Goal: Task Accomplishment & Management: Use online tool/utility

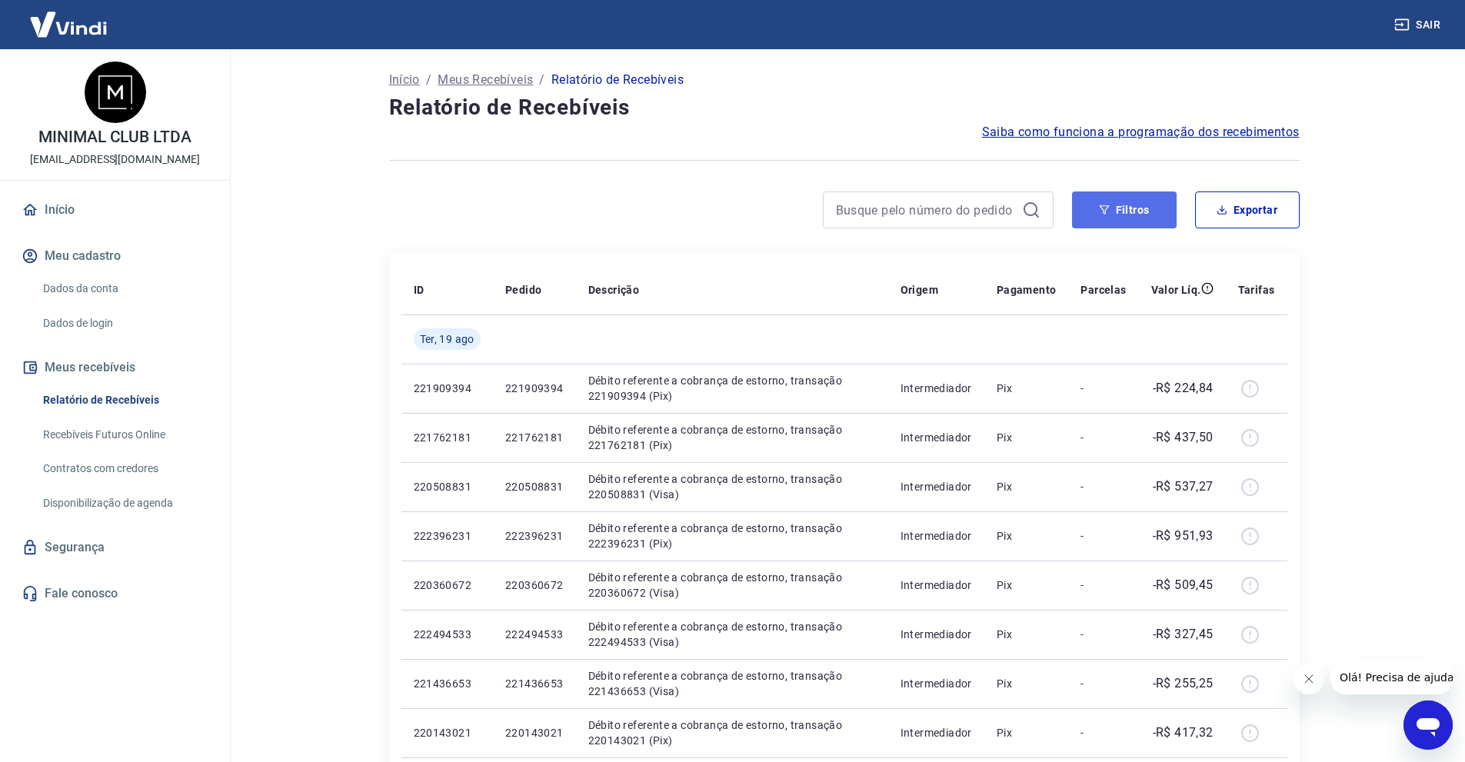
click at [1138, 210] on button "Filtros" at bounding box center [1124, 209] width 105 height 37
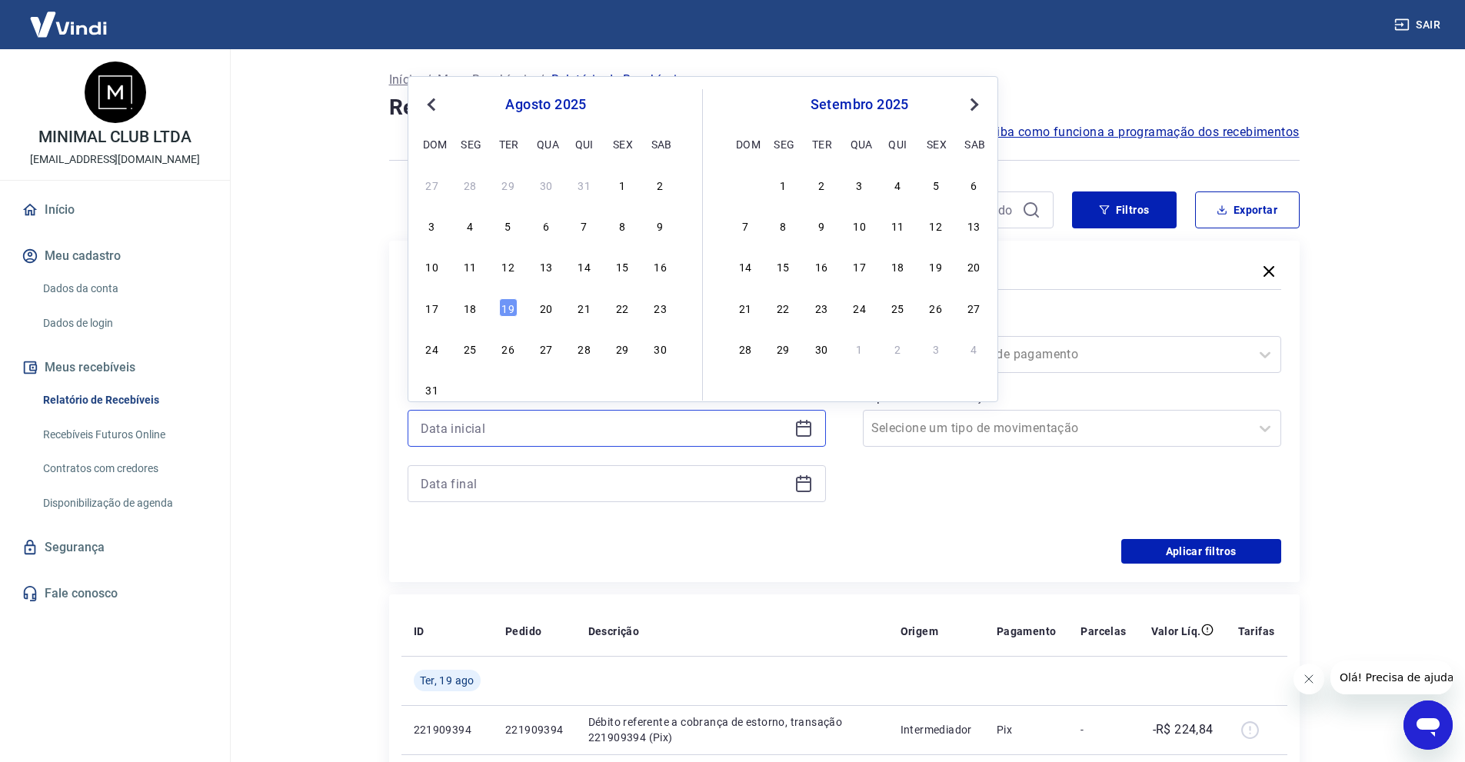
click at [497, 439] on input at bounding box center [604, 428] width 367 height 23
click at [476, 311] on div "18" at bounding box center [469, 307] width 18 height 18
type input "[DATE]"
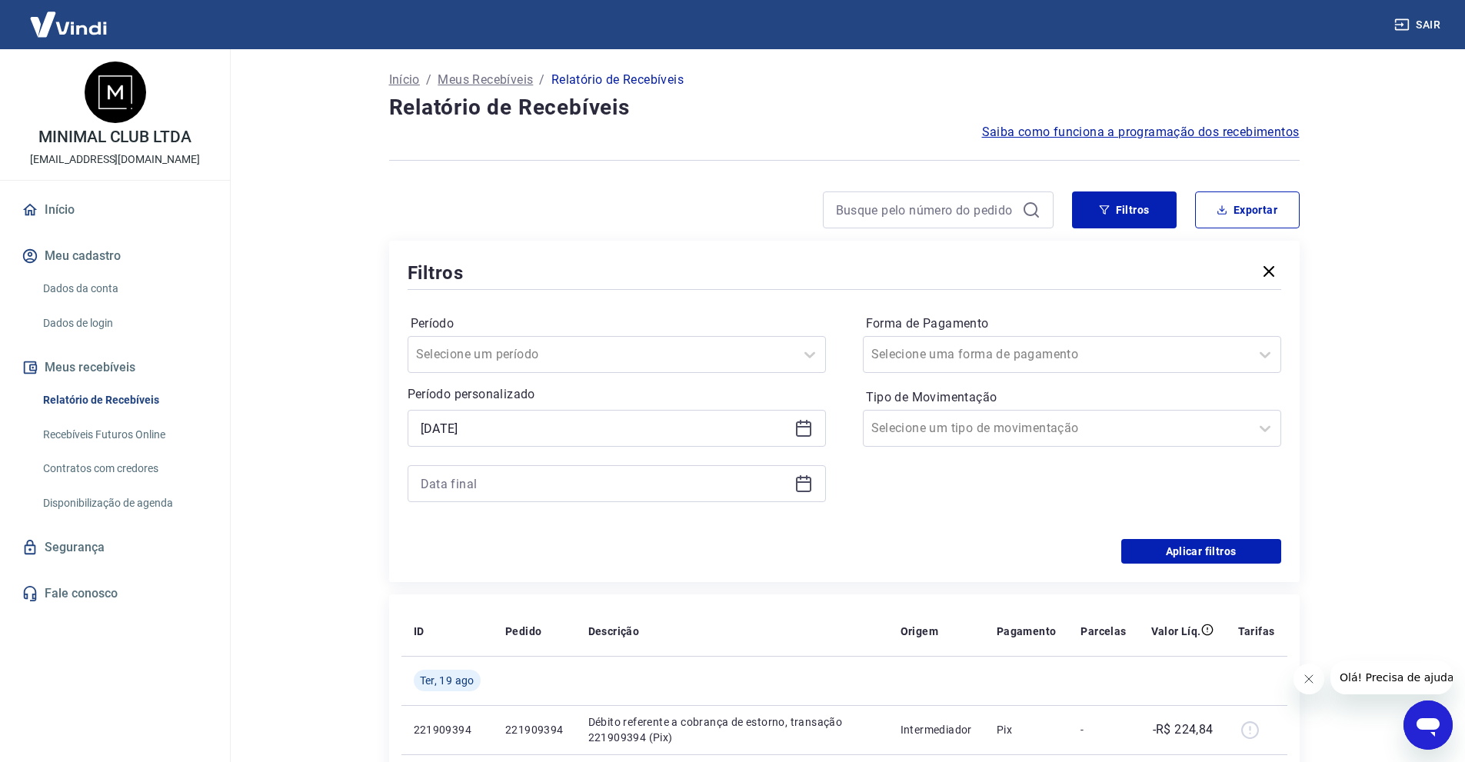
click at [468, 504] on div "Período Selecione um período Período personalizado Selected date: [DATE] [DATE]" at bounding box center [616, 415] width 418 height 209
click at [487, 472] on input at bounding box center [604, 483] width 367 height 23
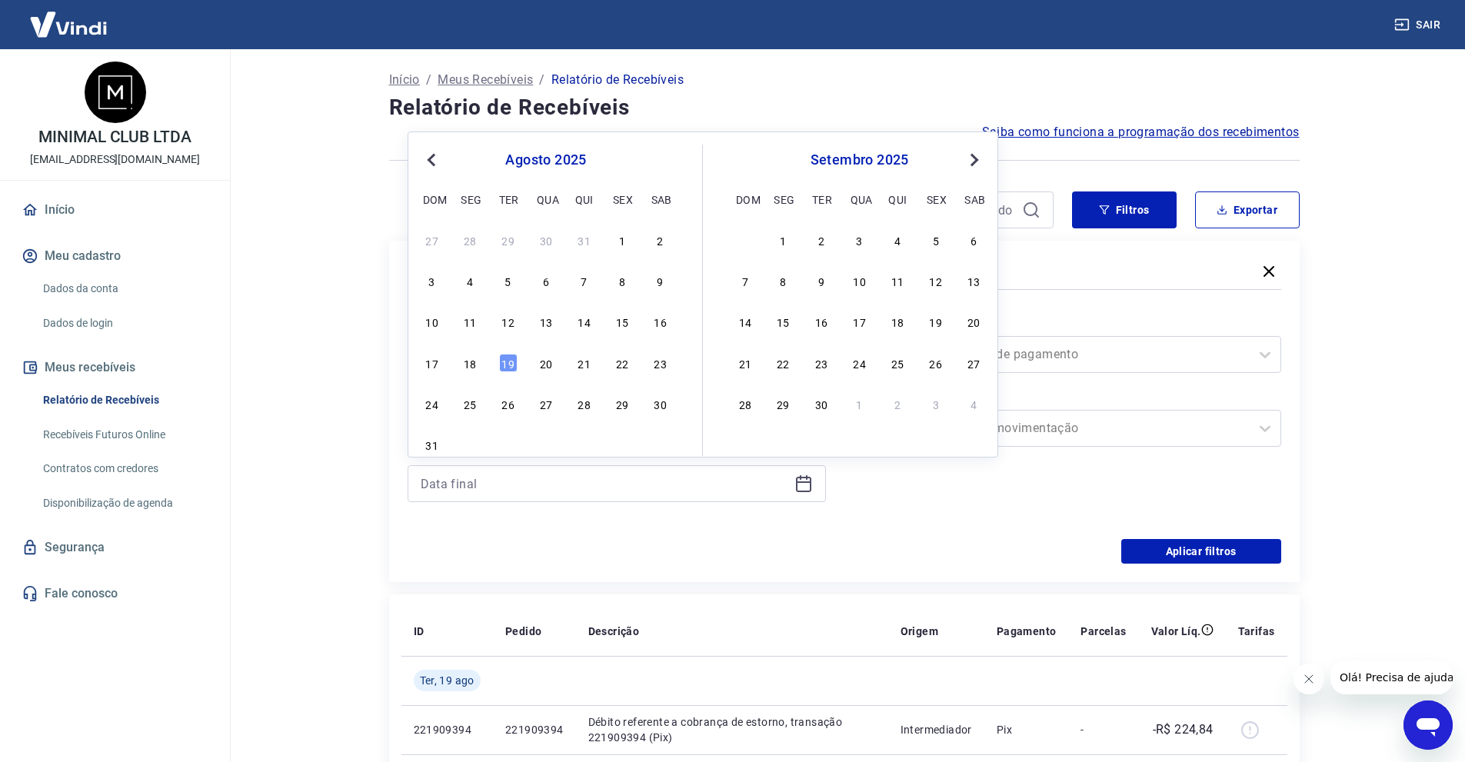
drag, startPoint x: 510, startPoint y: 364, endPoint x: 1101, endPoint y: 500, distance: 606.5
click at [510, 365] on div "19" at bounding box center [508, 363] width 18 height 18
type input "[DATE]"
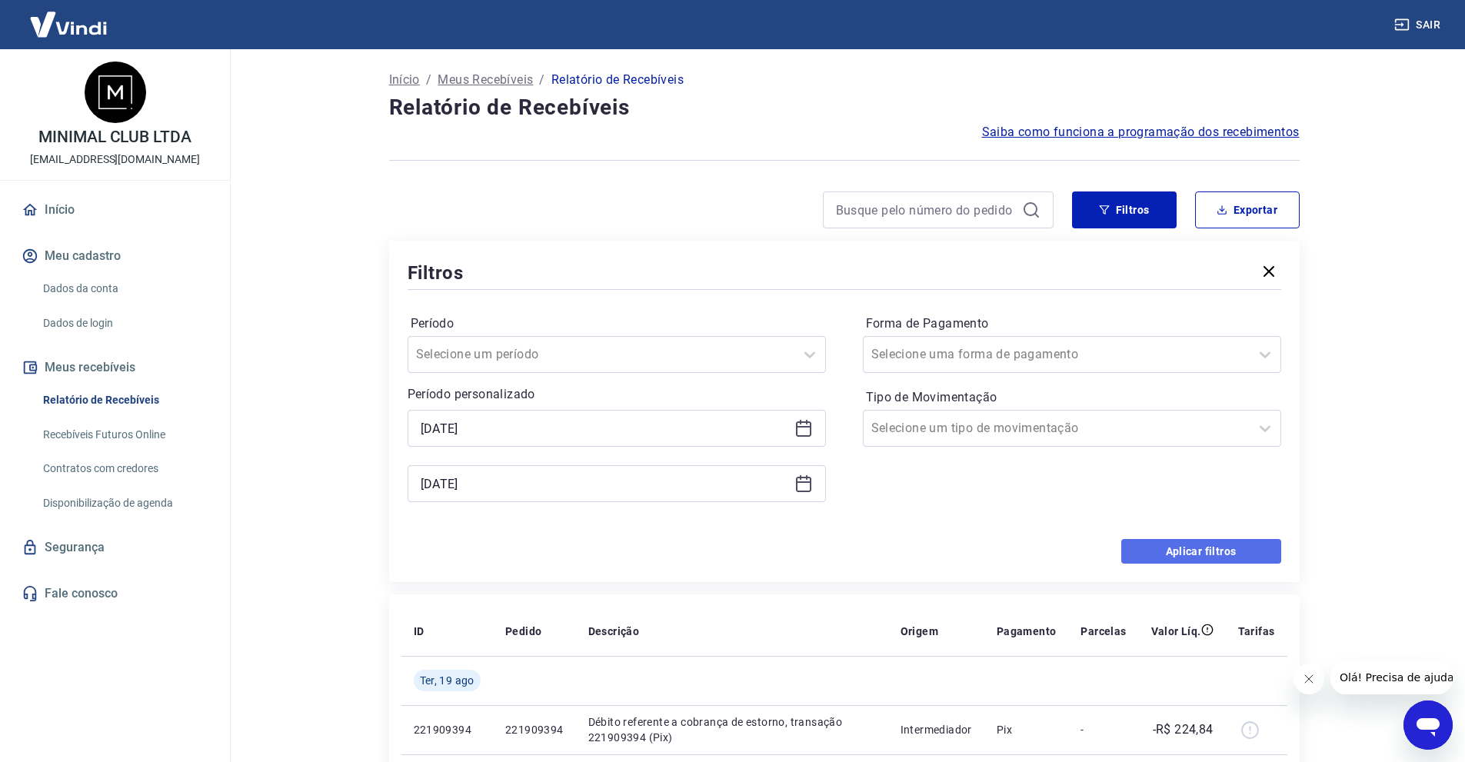
click at [1168, 544] on button "Aplicar filtros" at bounding box center [1201, 551] width 160 height 25
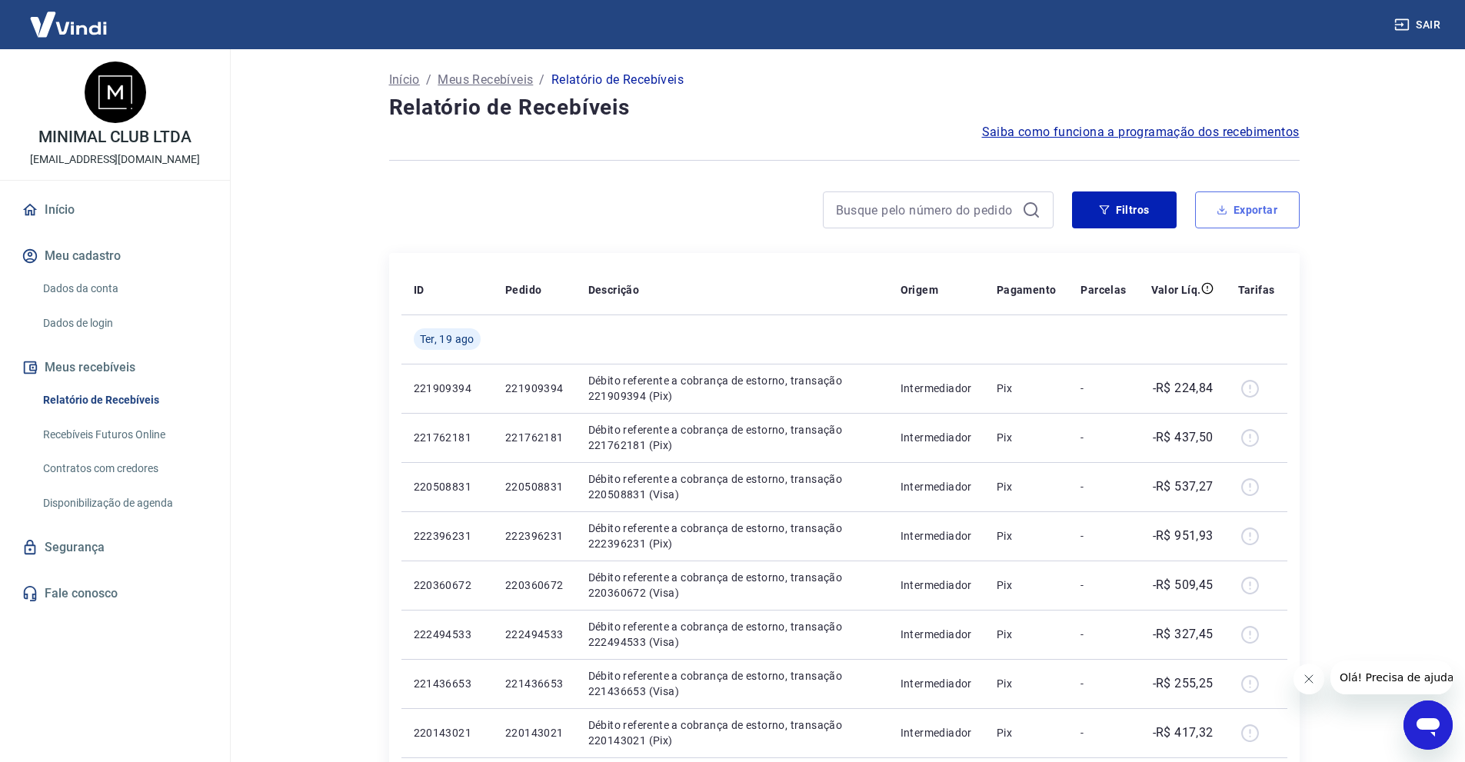
click at [1237, 228] on button "Exportar" at bounding box center [1247, 209] width 105 height 37
type input "[DATE]"
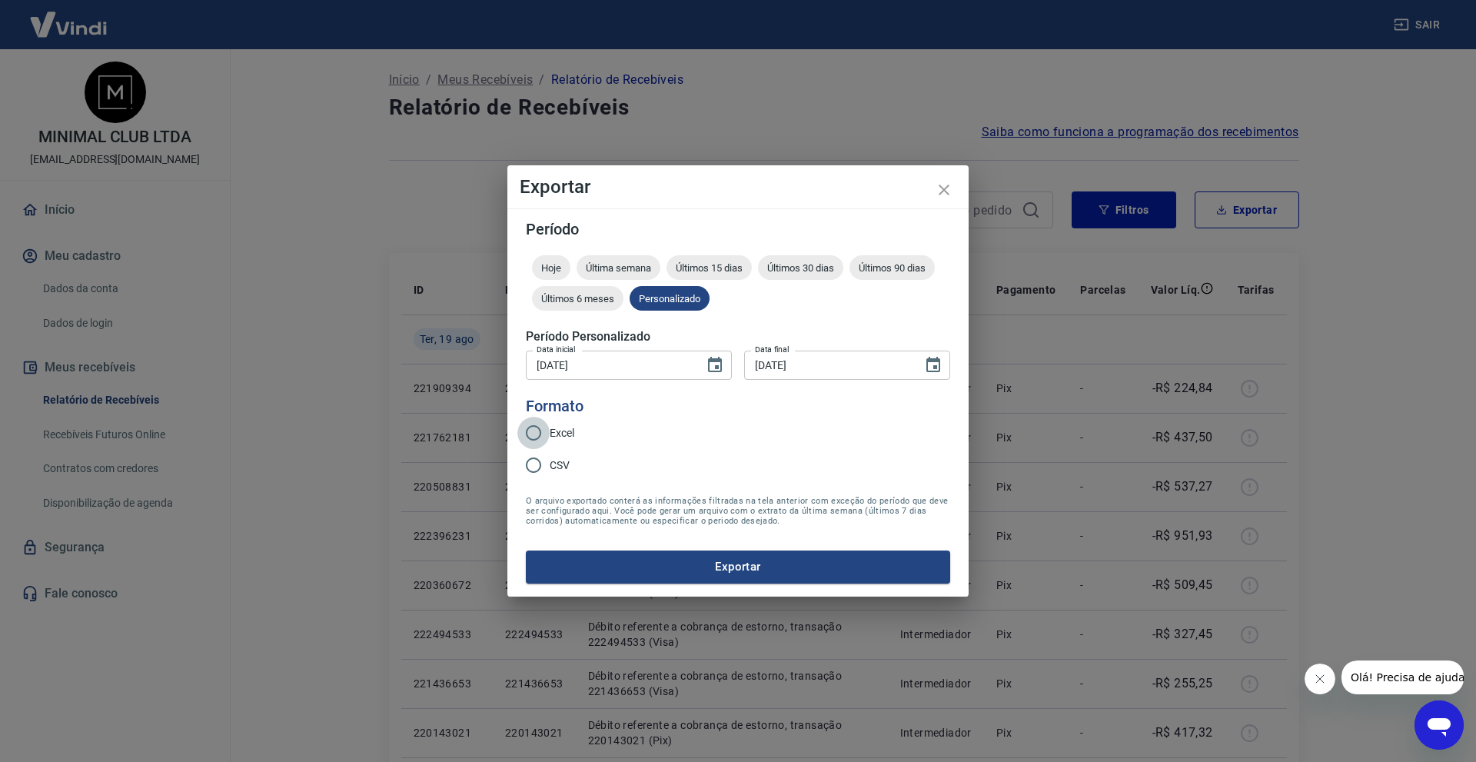
click at [536, 426] on input "Excel" at bounding box center [533, 433] width 32 height 32
radio input "true"
click at [686, 554] on button "Exportar" at bounding box center [738, 566] width 424 height 32
click at [849, 567] on button "Exportar" at bounding box center [738, 566] width 424 height 32
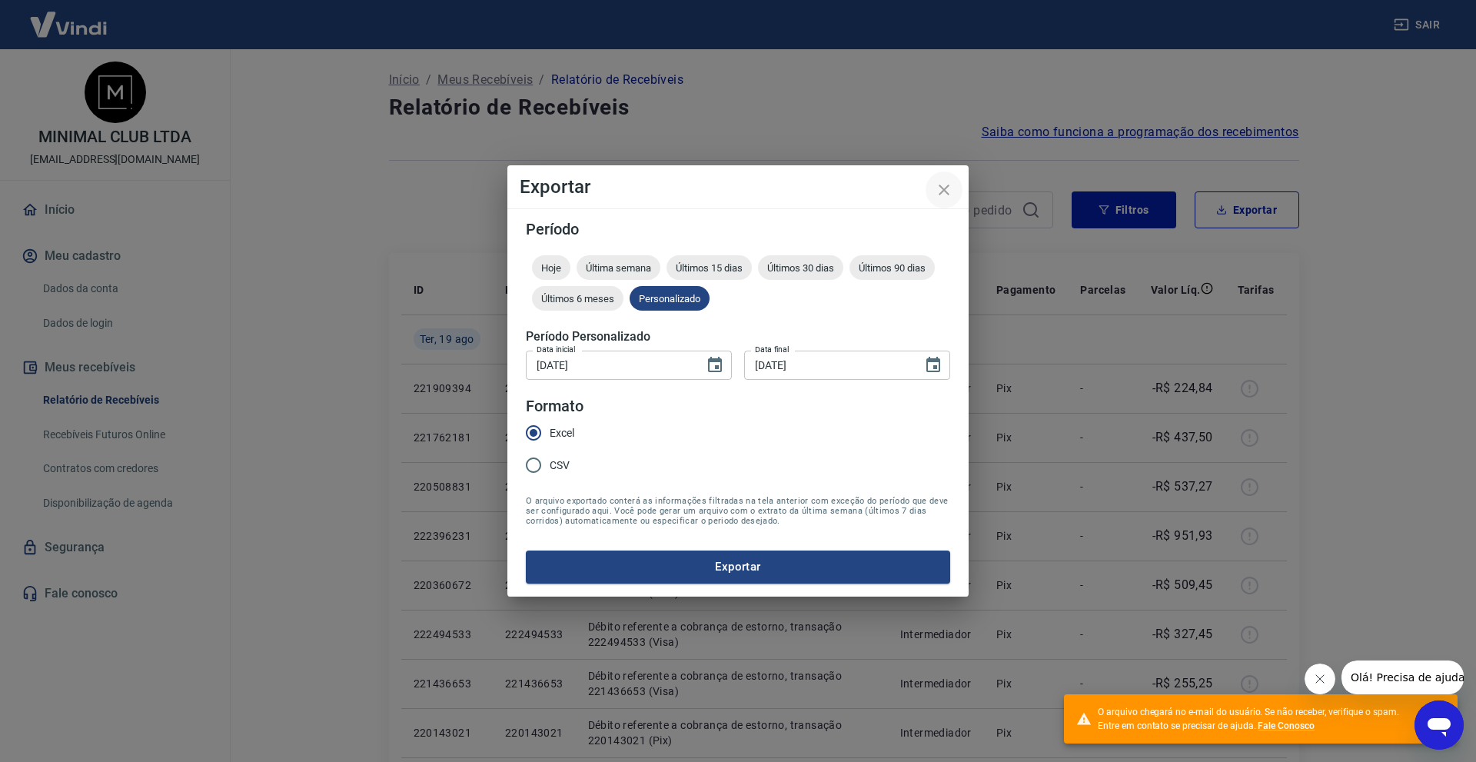
click at [955, 183] on button "close" at bounding box center [944, 189] width 37 height 37
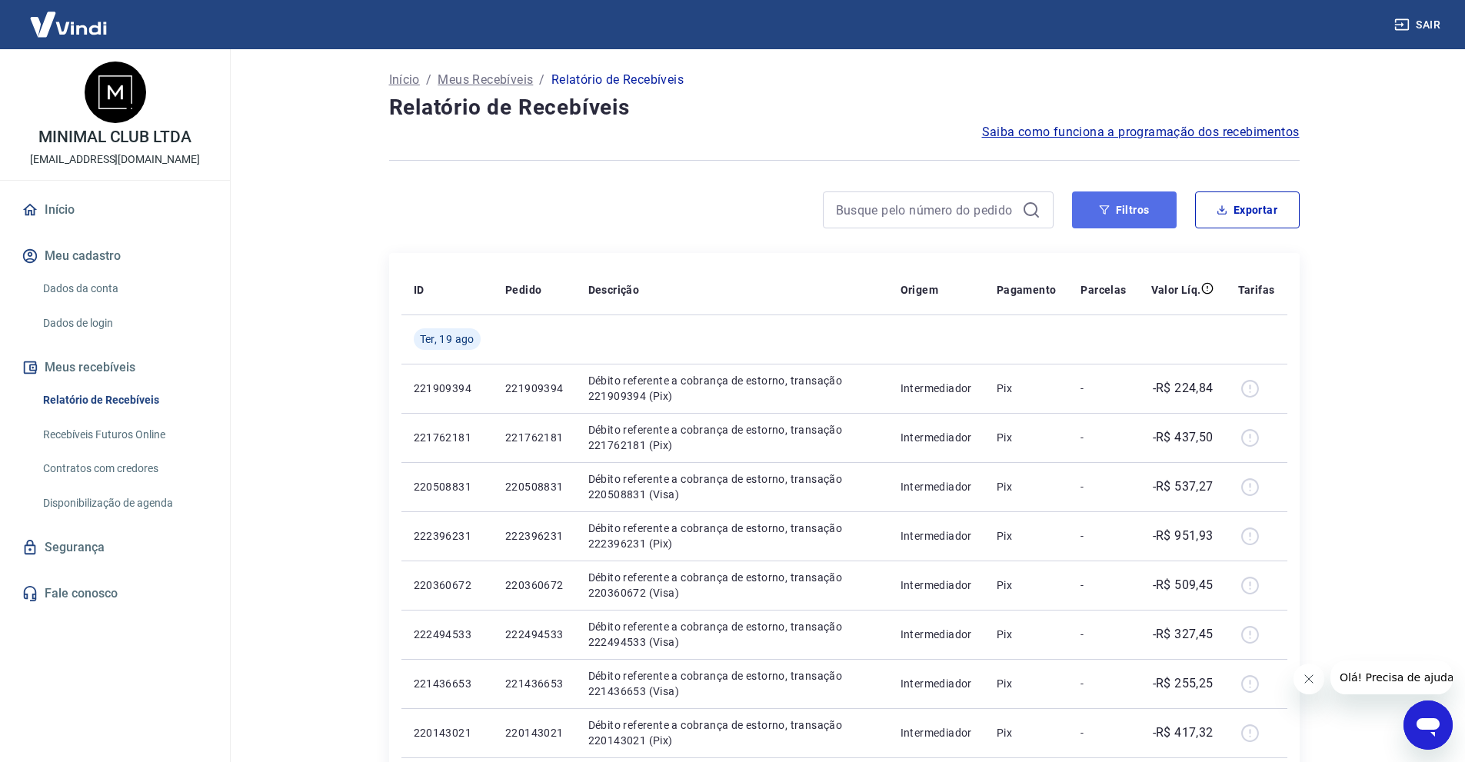
click at [1144, 222] on button "Filtros" at bounding box center [1124, 209] width 105 height 37
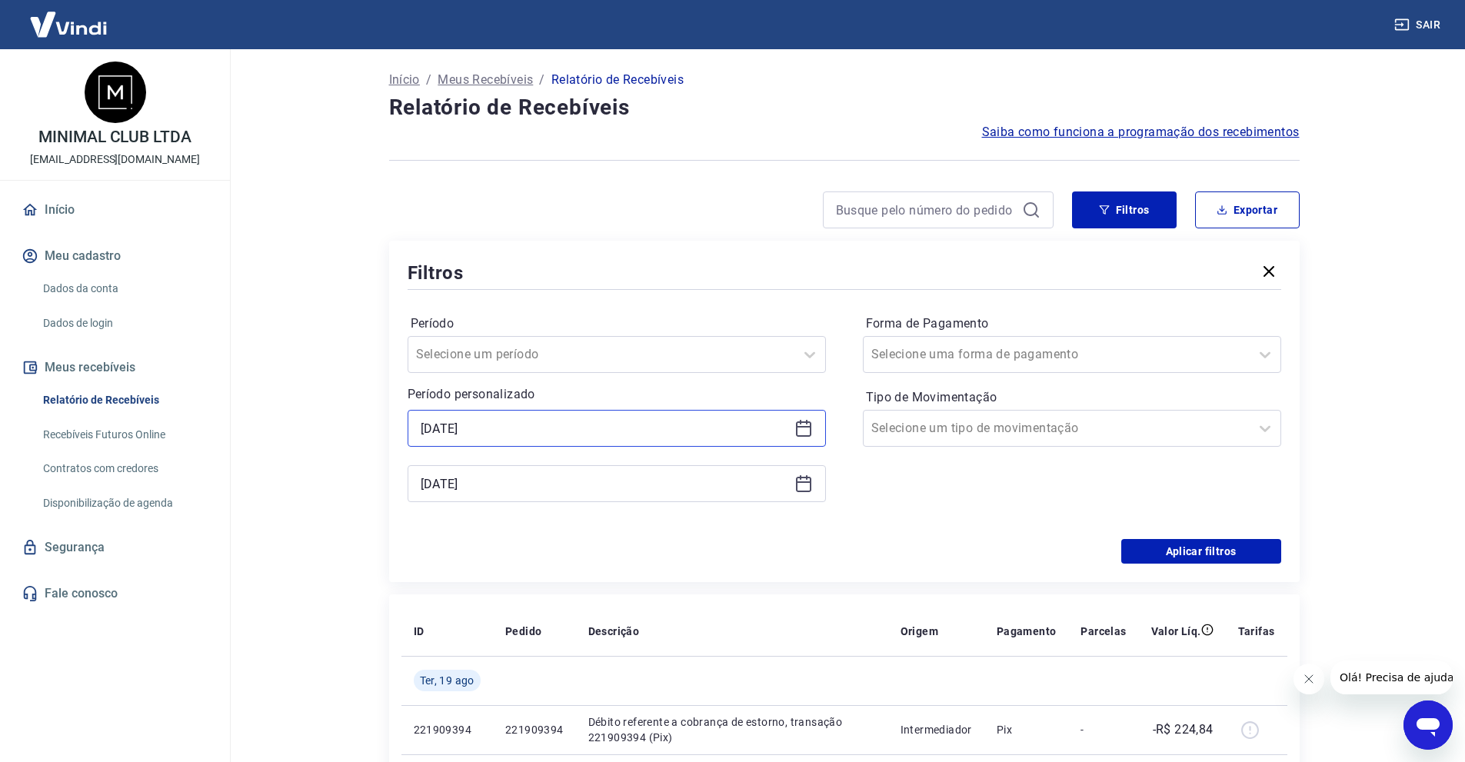
click at [627, 431] on input "[DATE]" at bounding box center [604, 428] width 367 height 23
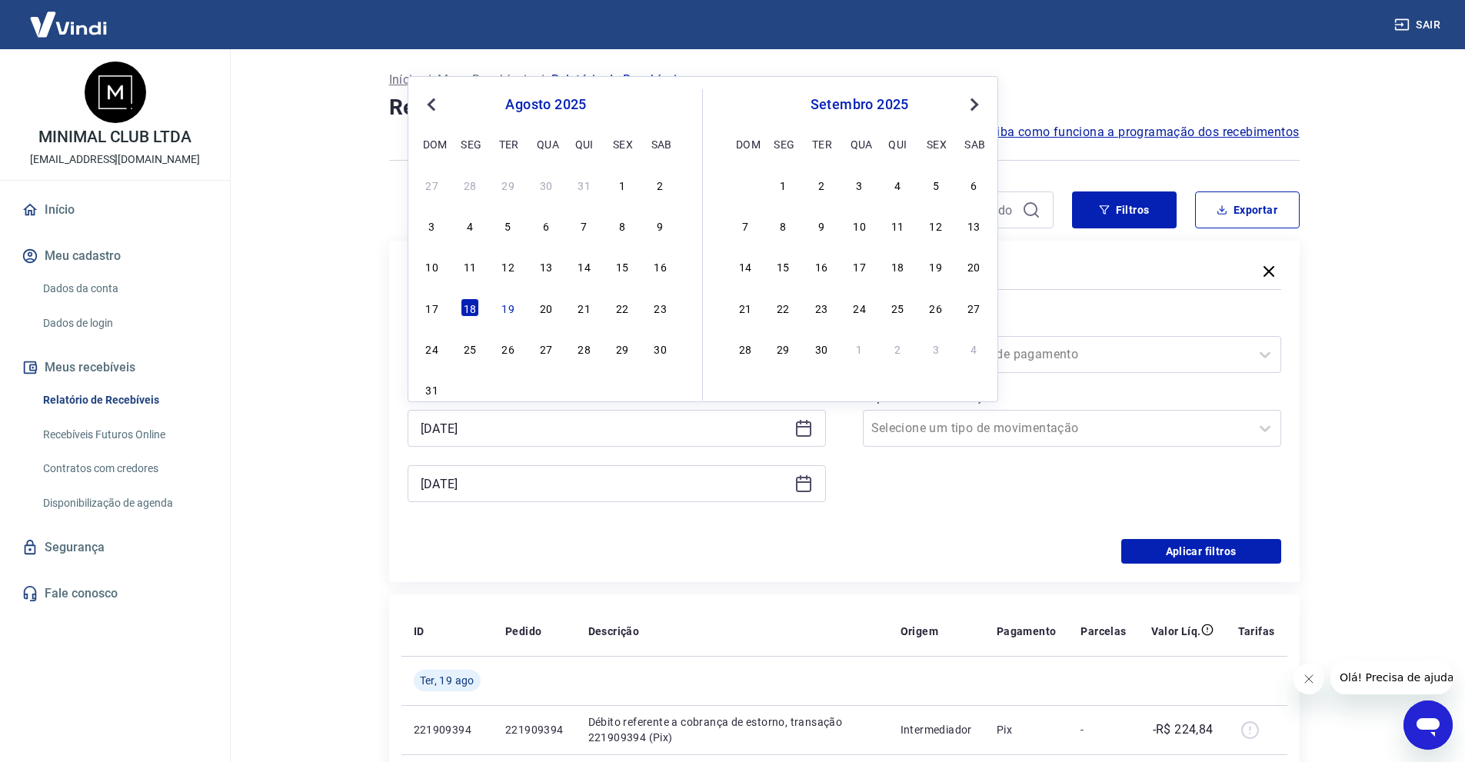
click at [494, 512] on div "Período Selecione um período Período personalizado [DATE] Previous Month Next M…" at bounding box center [616, 415] width 418 height 209
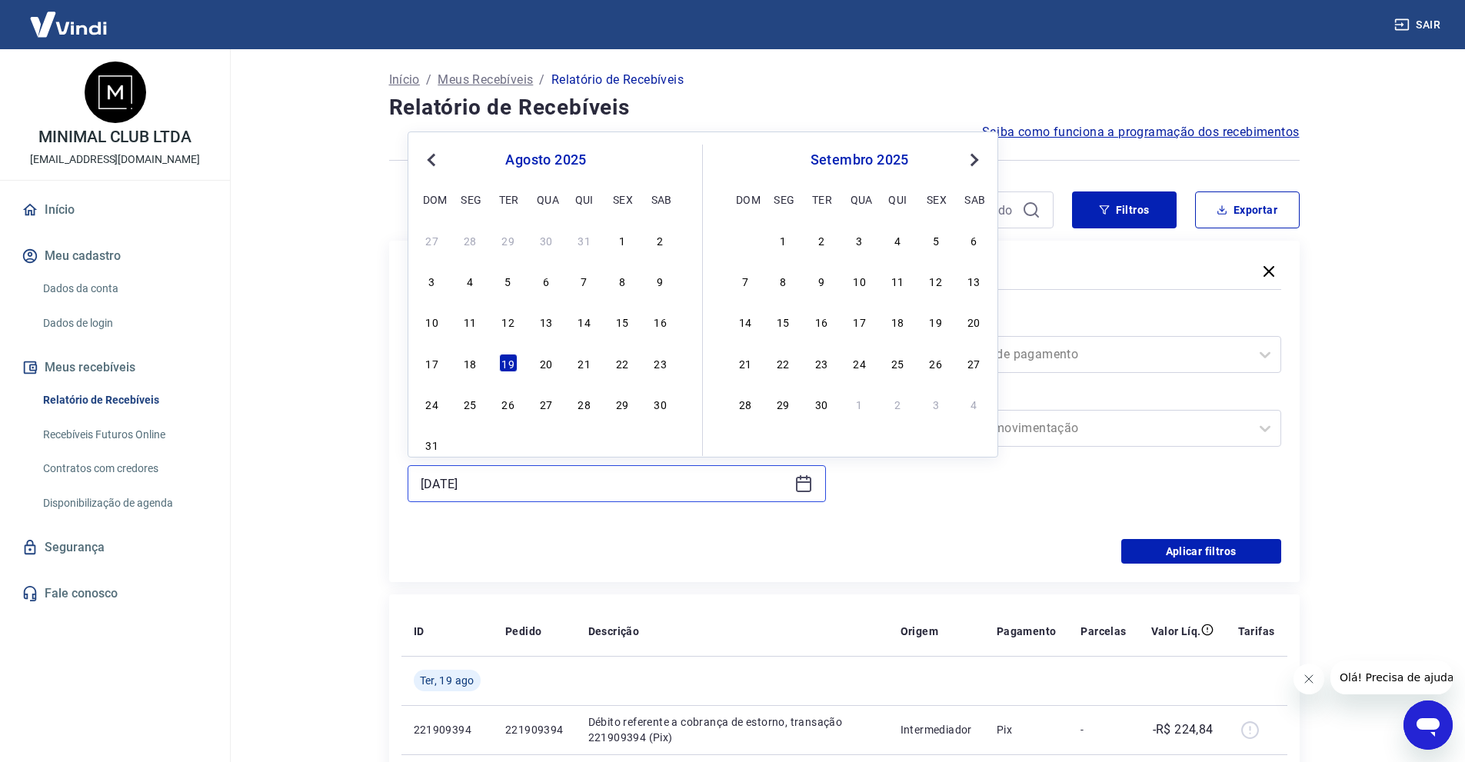
click at [515, 477] on input "[DATE]" at bounding box center [604, 483] width 367 height 23
click at [470, 369] on div "18" at bounding box center [469, 363] width 18 height 18
type input "[DATE]"
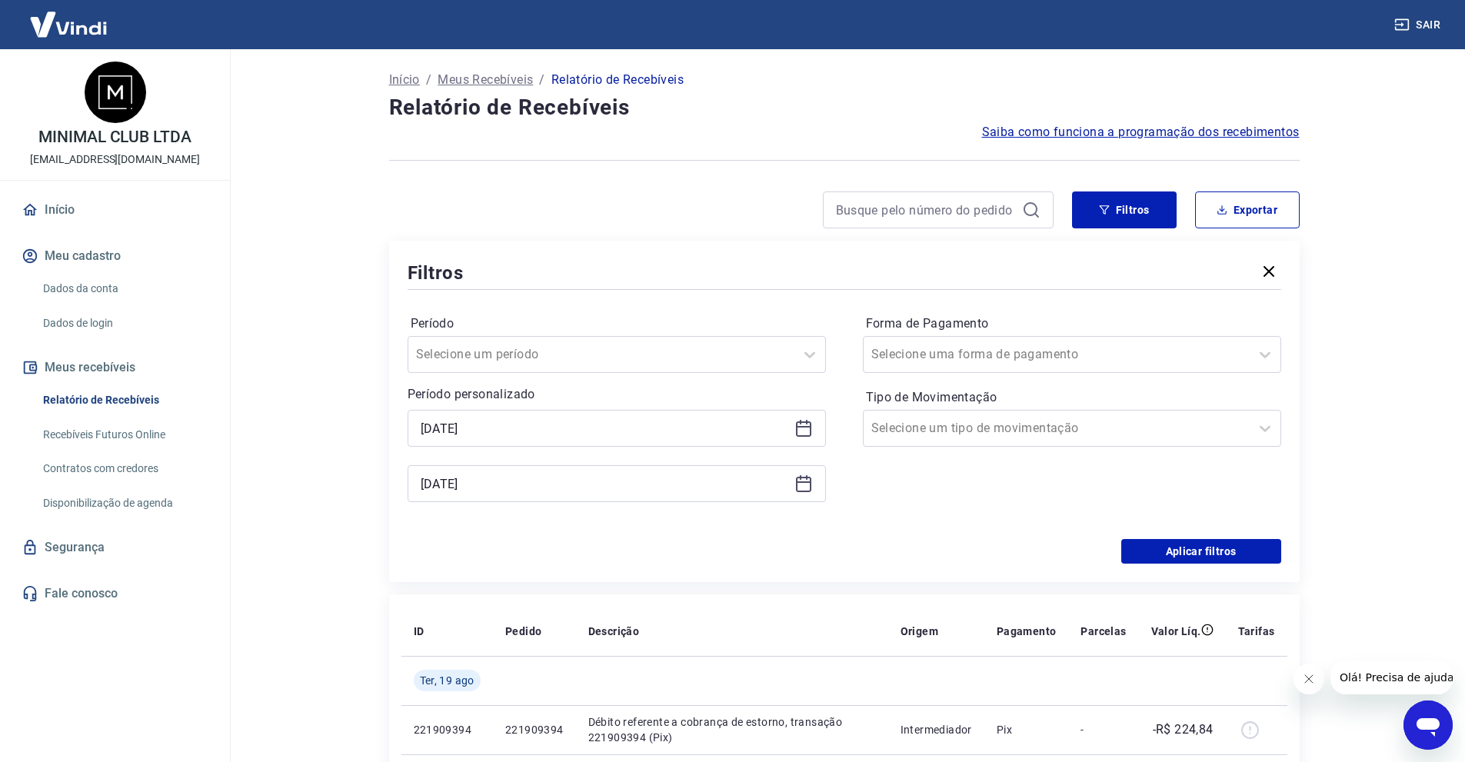
click at [876, 520] on div "Forma de Pagamento Selecione uma forma de pagamento Tipo de Movimentação Seleci…" at bounding box center [1072, 415] width 418 height 209
click at [1177, 537] on div "Período Selecione um período Período personalizado [DATE] Selected date: [DATE]…" at bounding box center [843, 416] width 873 height 246
click at [1180, 543] on button "Aplicar filtros" at bounding box center [1201, 551] width 160 height 25
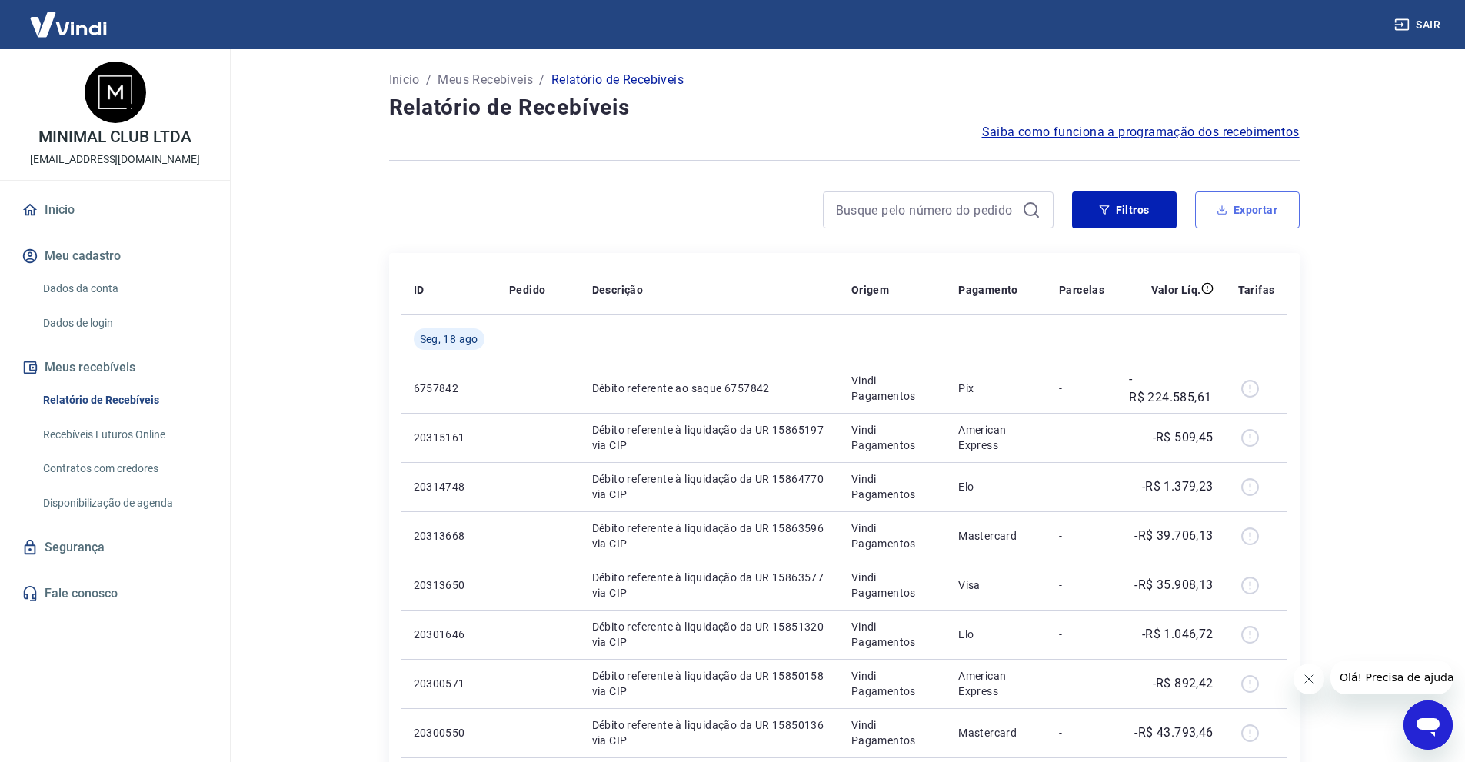
click at [1245, 219] on button "Exportar" at bounding box center [1247, 209] width 105 height 37
type input "[DATE]"
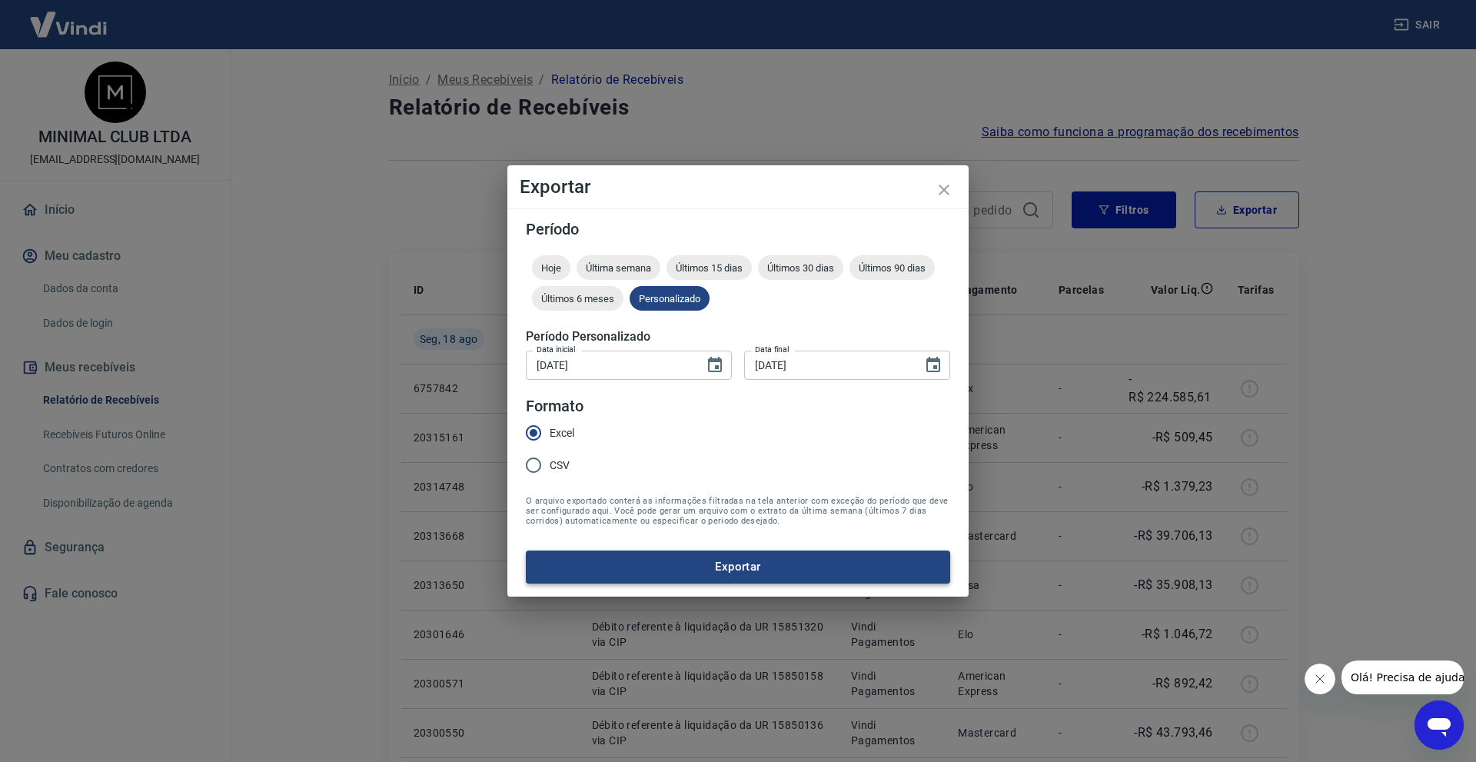
click at [740, 569] on button "Exportar" at bounding box center [738, 566] width 424 height 32
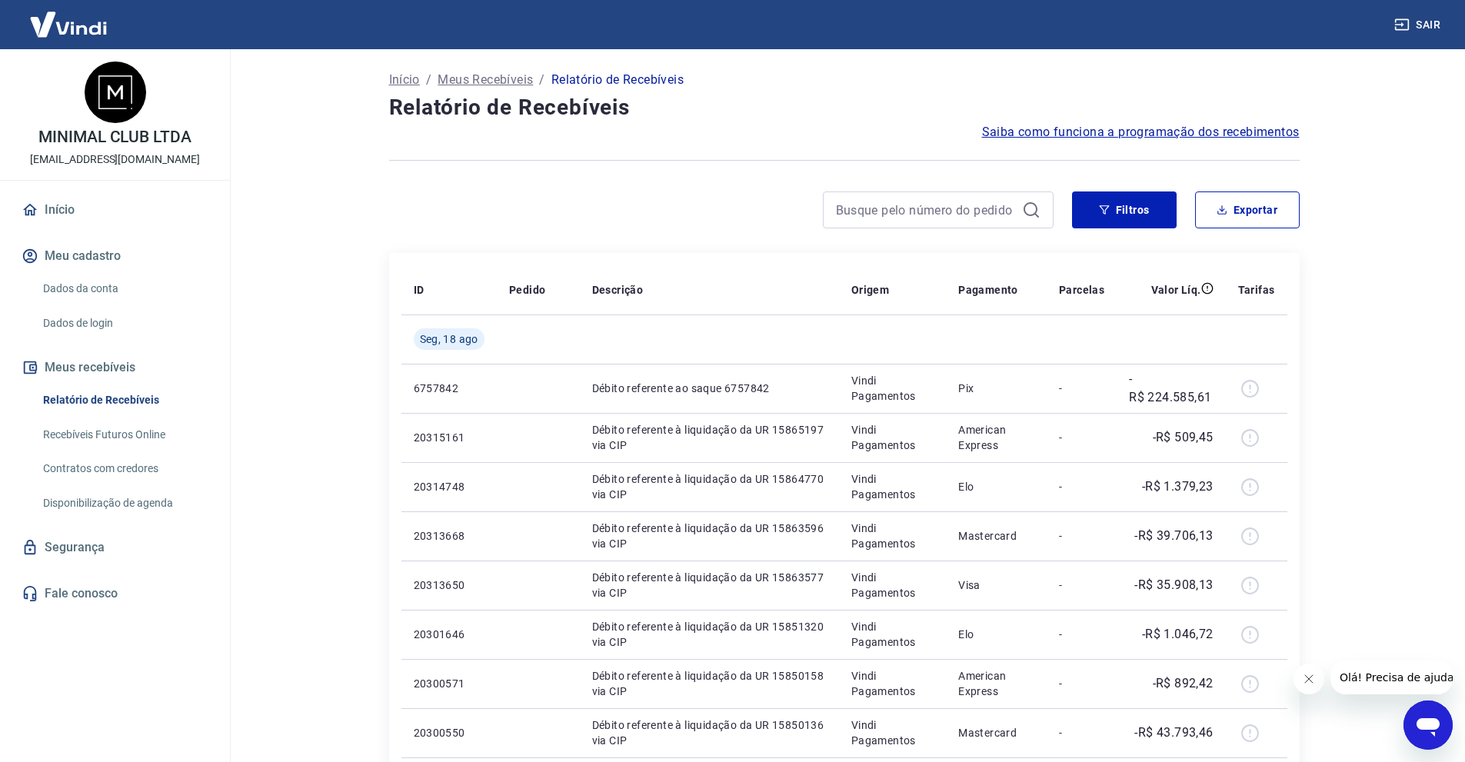
click at [1178, 211] on div "Filtros Exportar" at bounding box center [1186, 209] width 228 height 37
click at [1174, 212] on button "Filtros" at bounding box center [1124, 209] width 105 height 37
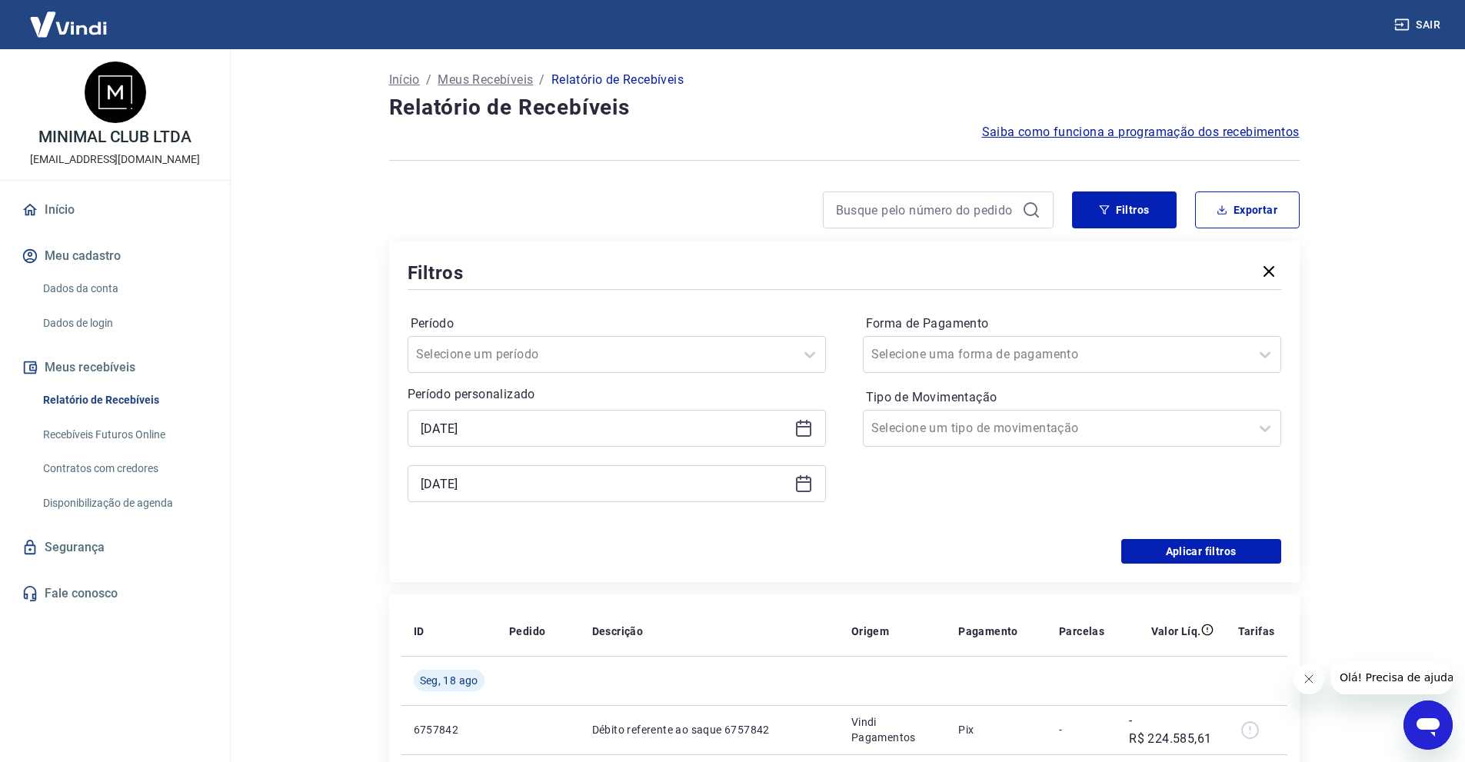
click at [517, 441] on div "[DATE]" at bounding box center [616, 428] width 418 height 37
click at [514, 434] on input "[DATE]" at bounding box center [604, 428] width 367 height 23
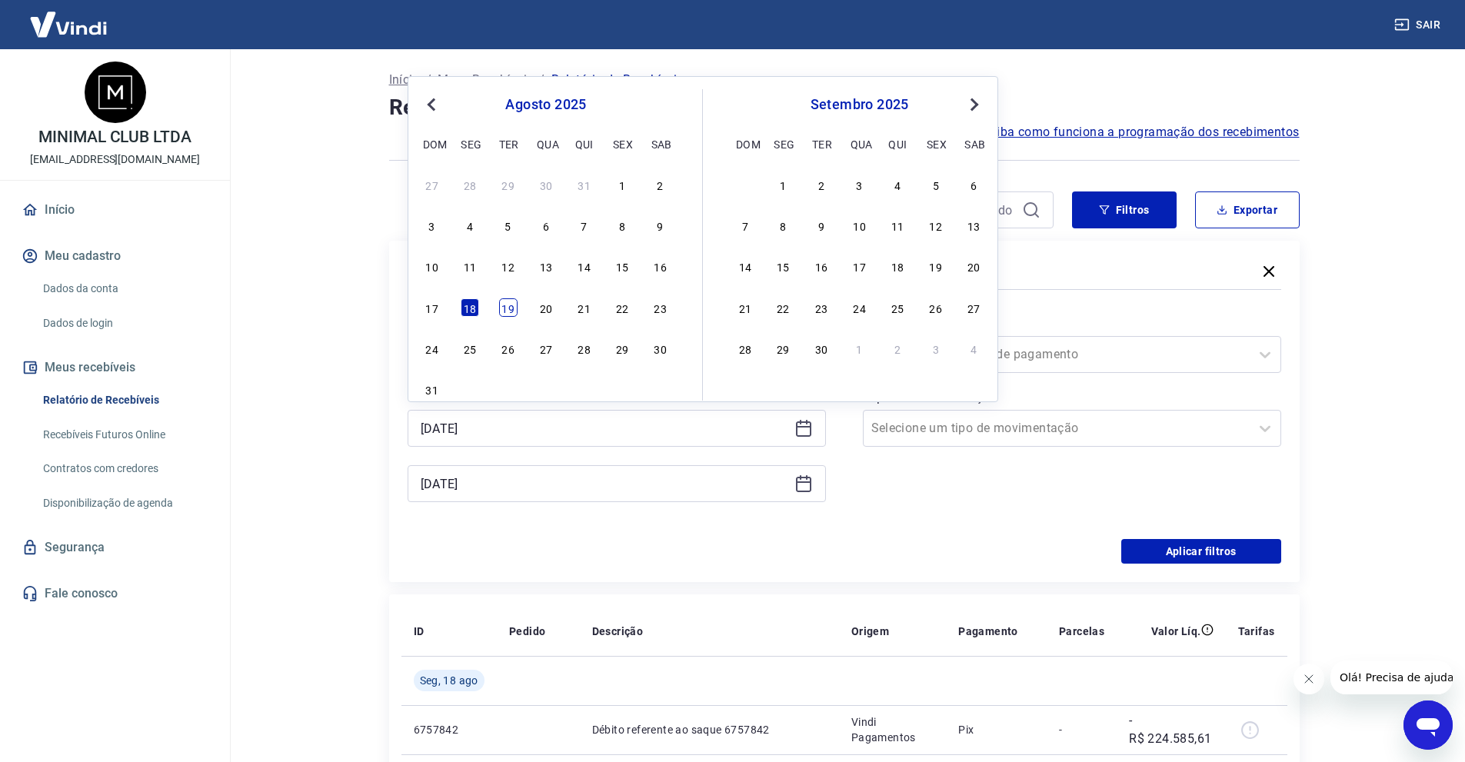
click at [513, 315] on div "19" at bounding box center [508, 307] width 18 height 18
type input "[DATE]"
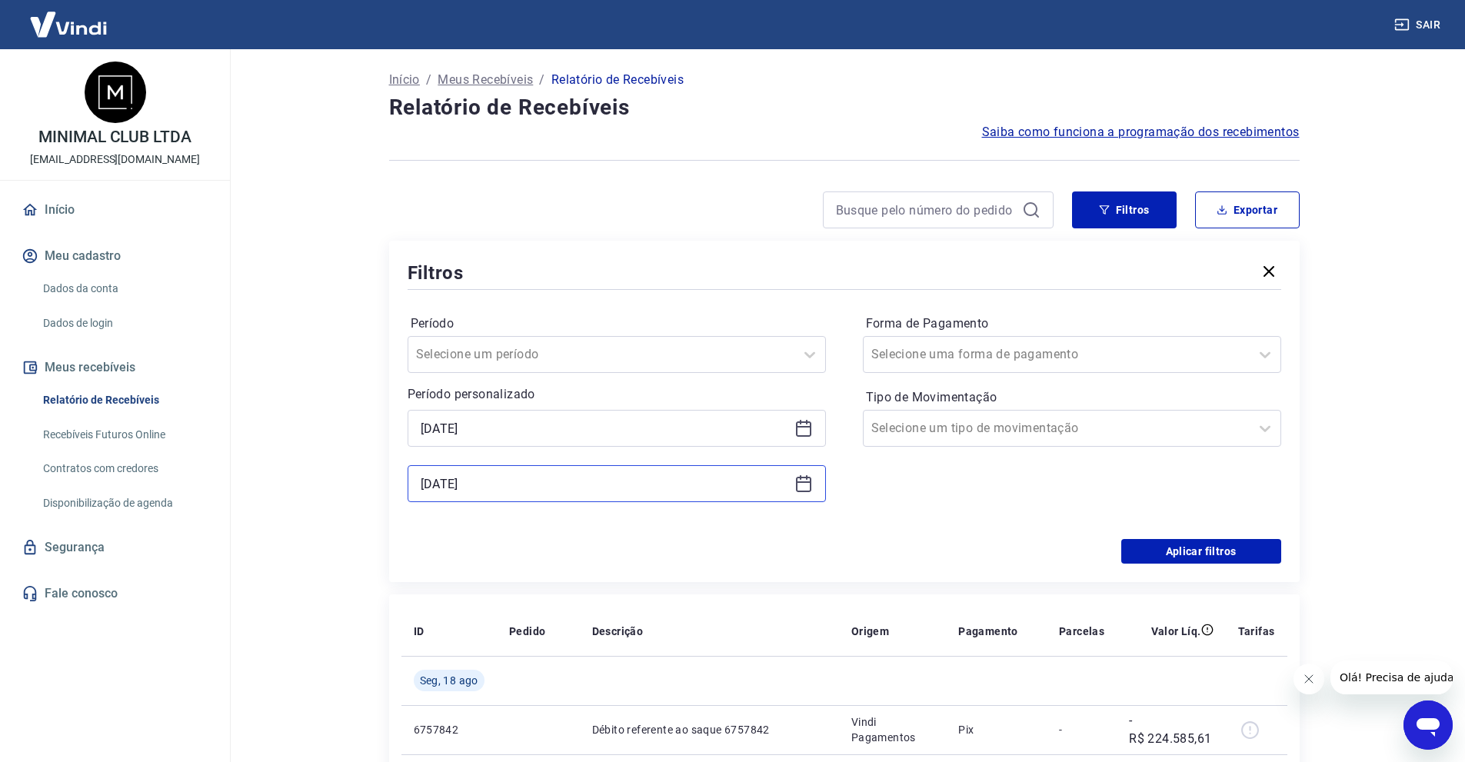
click at [455, 491] on input "[DATE]" at bounding box center [604, 483] width 367 height 23
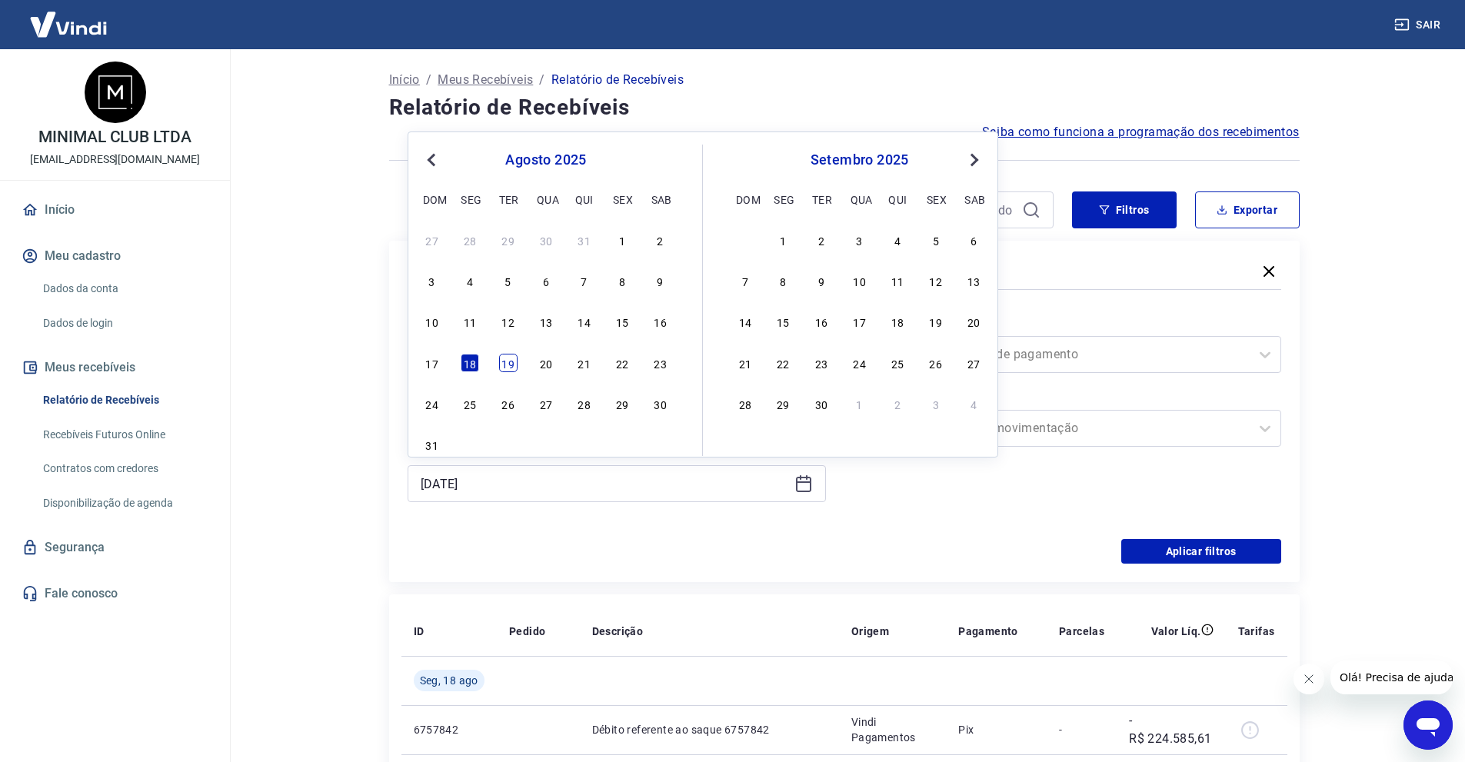
click at [511, 366] on div "19" at bounding box center [508, 363] width 18 height 18
type input "[DATE]"
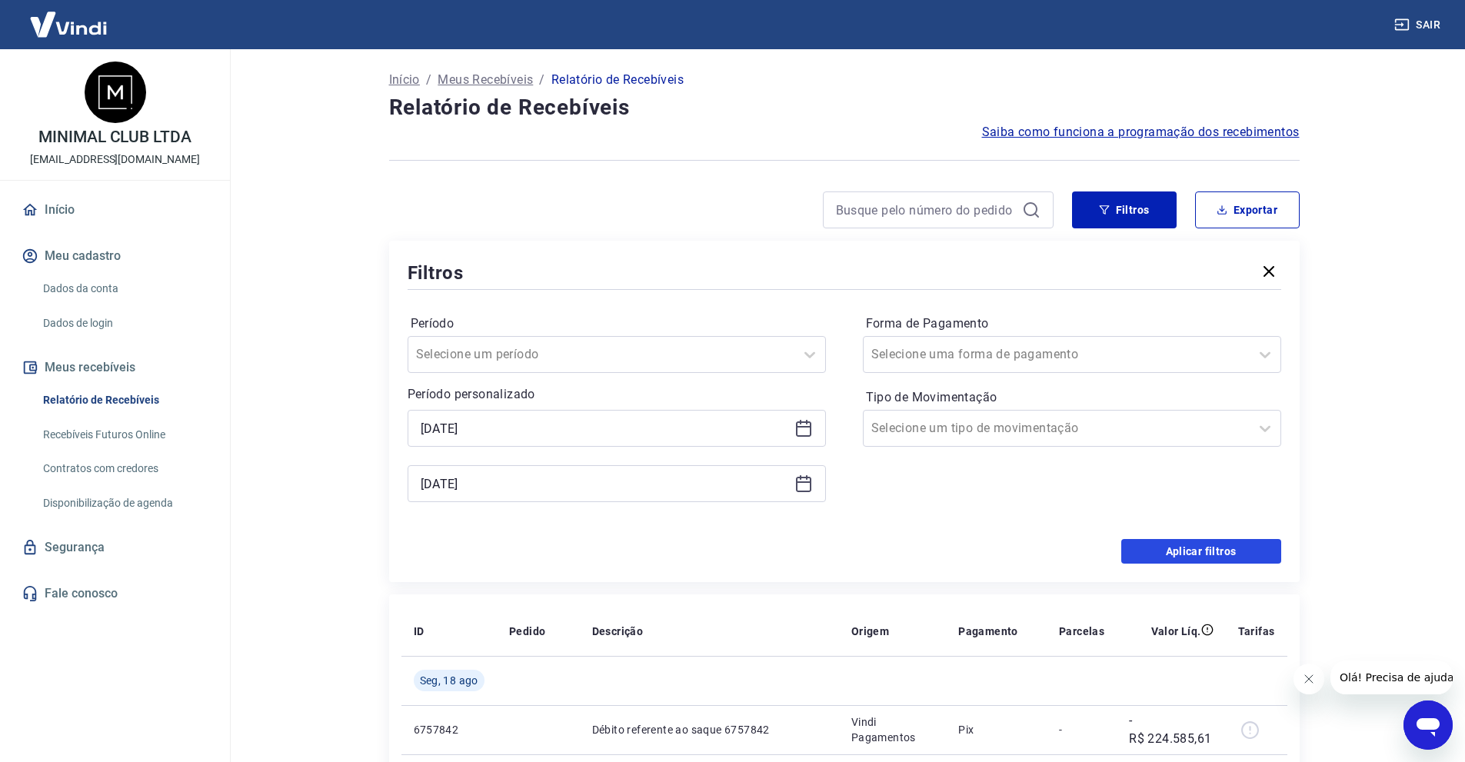
drag, startPoint x: 1139, startPoint y: 547, endPoint x: 987, endPoint y: 443, distance: 184.0
click at [1139, 548] on button "Aplicar filtros" at bounding box center [1201, 551] width 160 height 25
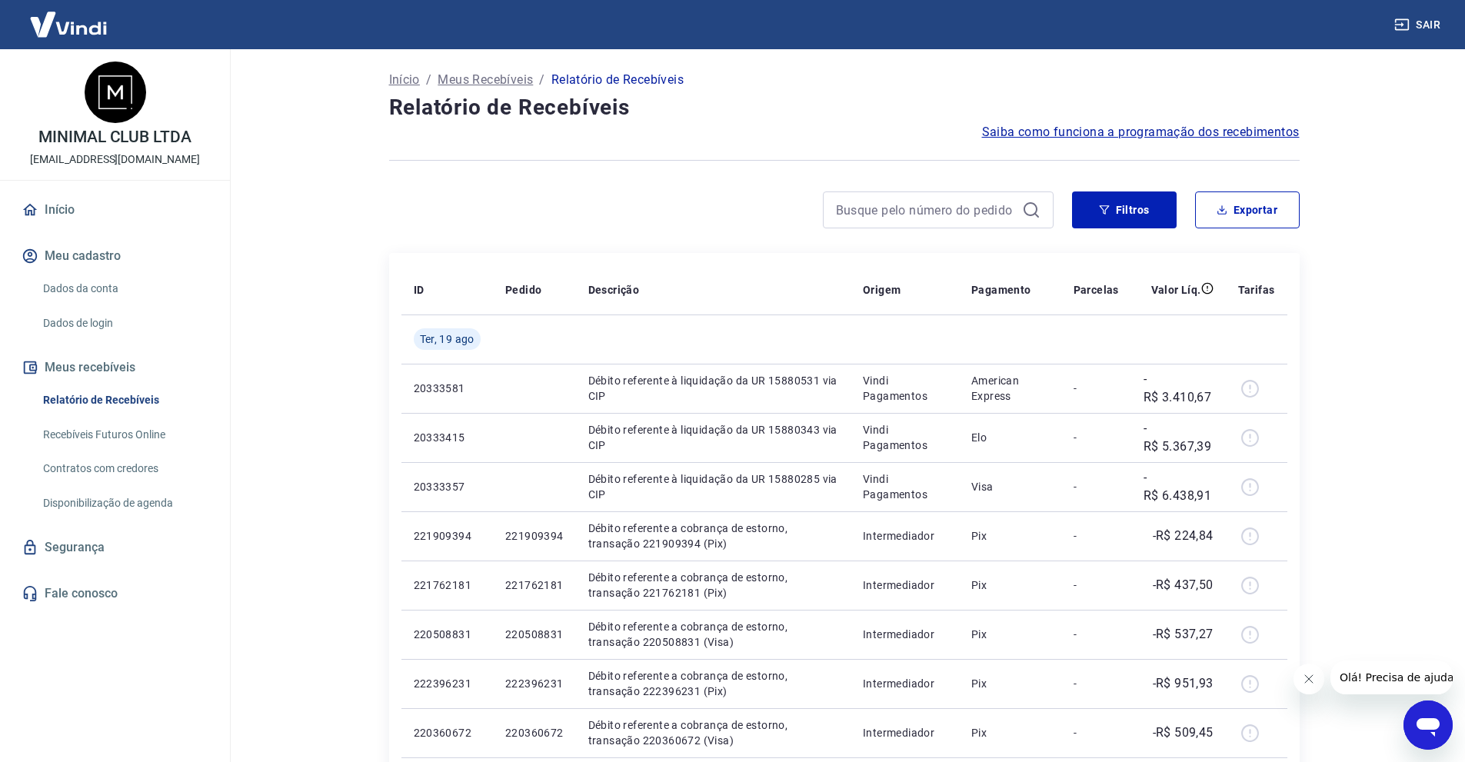
click at [1263, 198] on button "Exportar" at bounding box center [1247, 209] width 105 height 37
type input "[DATE]"
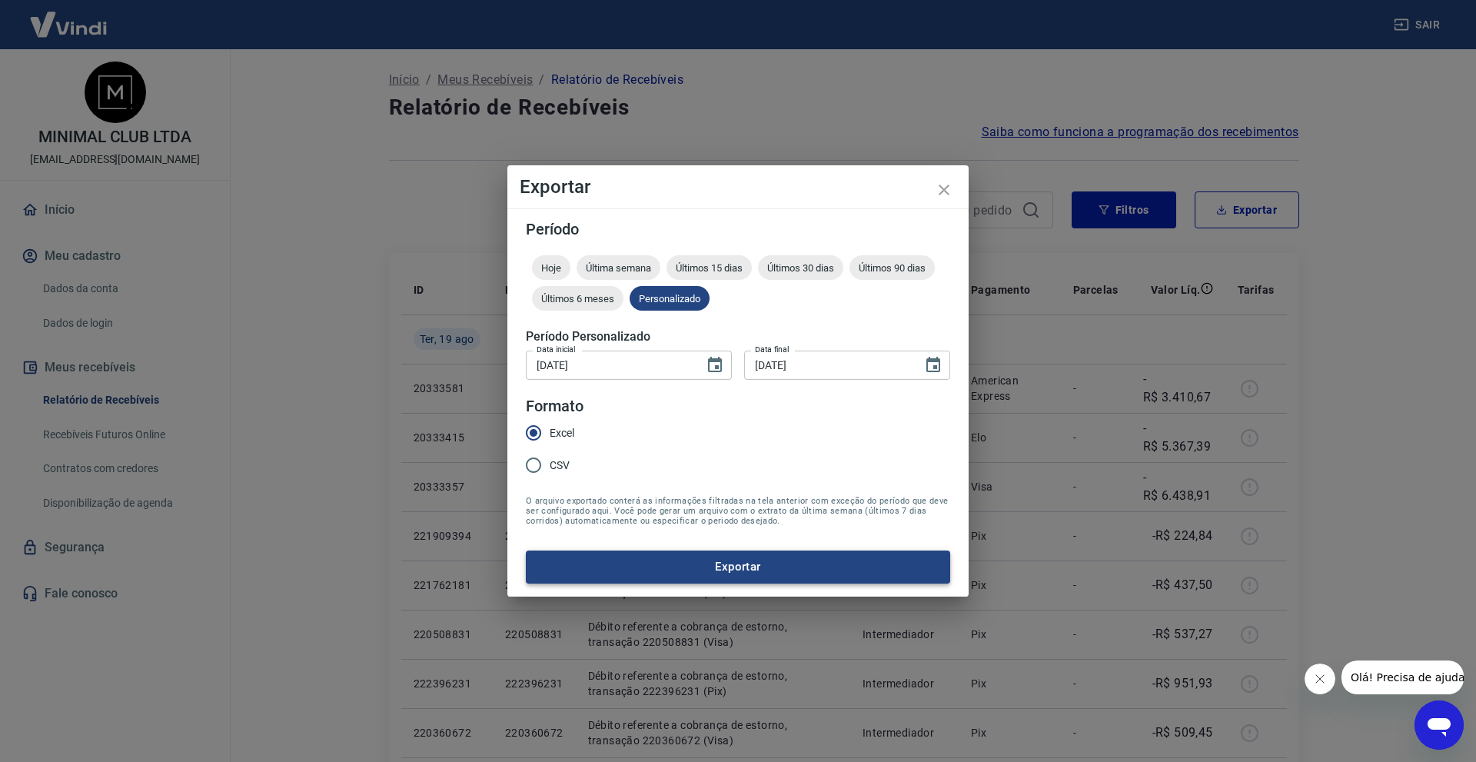
click at [740, 558] on button "Exportar" at bounding box center [738, 566] width 424 height 32
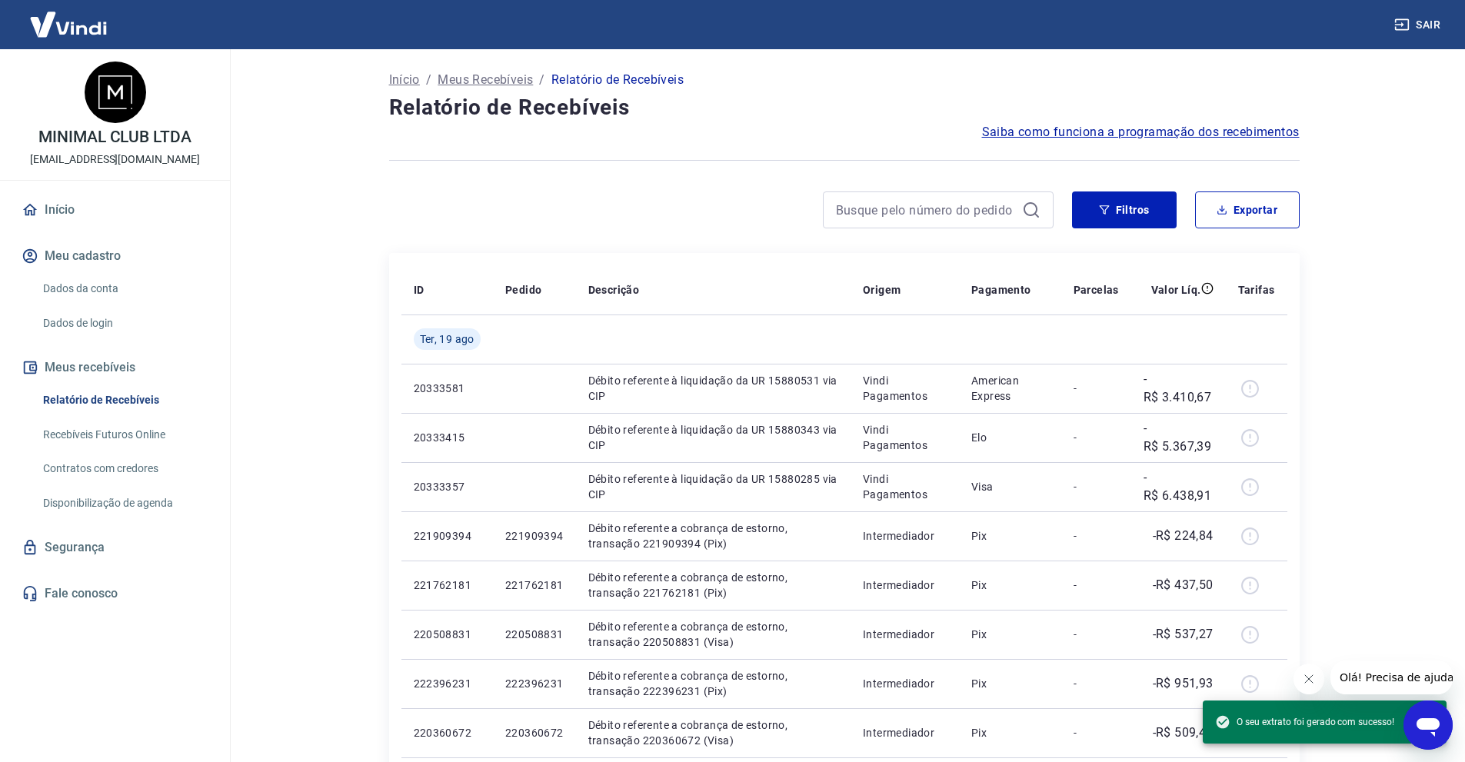
click at [481, 126] on div "Saiba como funciona a programação dos recebimentos" at bounding box center [844, 132] width 910 height 18
